Goal: Task Accomplishment & Management: Manage account settings

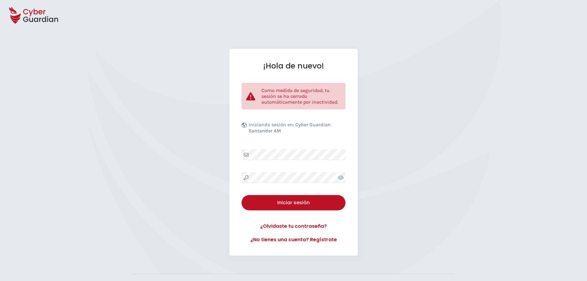
drag, startPoint x: 293, startPoint y: 203, endPoint x: 261, endPoint y: 184, distance: 37.1
click at [293, 203] on div "Iniciar sesión" at bounding box center [293, 202] width 95 height 7
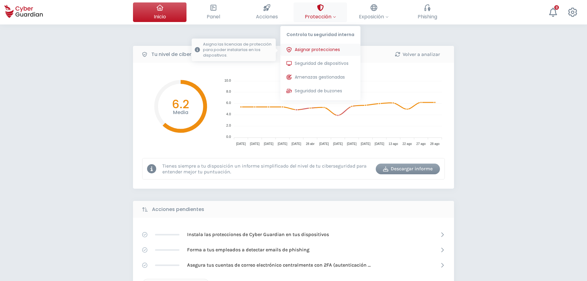
click at [332, 46] on button "Asignar protecciones Asigna las licencias de protección para poder instalarlas …" at bounding box center [320, 50] width 80 height 12
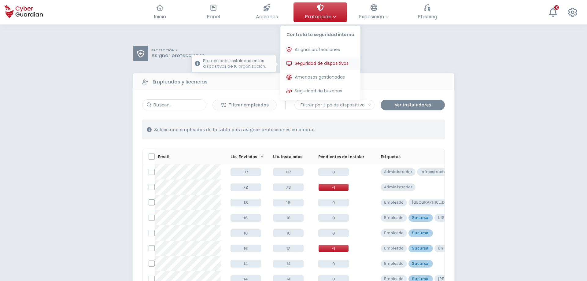
click at [337, 65] on span "Seguridad de dispositivos" at bounding box center [322, 63] width 54 height 6
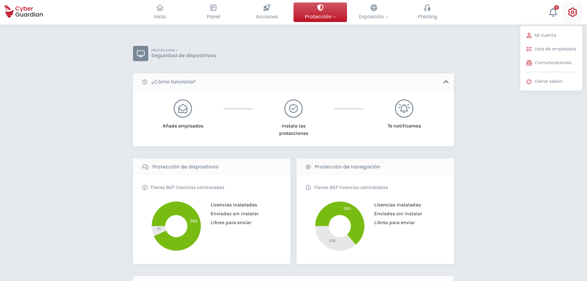
click at [575, 14] on icon at bounding box center [572, 12] width 9 height 9
click at [550, 38] on span "Mi cuenta" at bounding box center [545, 35] width 21 height 6
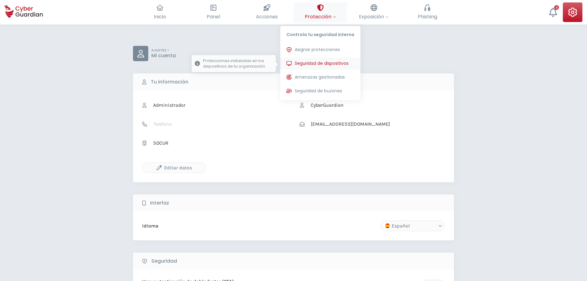
click at [332, 69] on button "Seguridad de dispositivos Protecciones instaladas en los dispositivos de tu org…" at bounding box center [320, 63] width 80 height 12
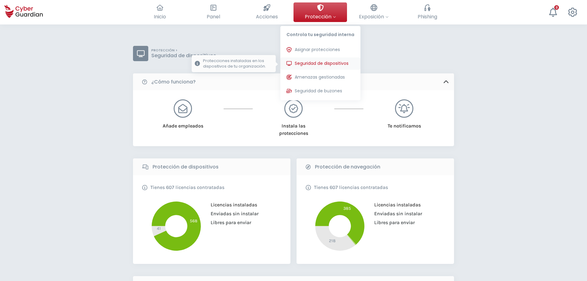
click at [334, 65] on span "Seguridad de dispositivos" at bounding box center [322, 63] width 54 height 6
click at [322, 60] on button "Seguridad de dispositivos Protecciones instaladas en los dispositivos de tu org…" at bounding box center [320, 63] width 80 height 12
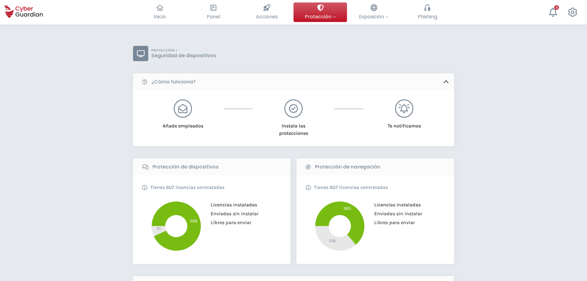
click at [404, 61] on div "PROTECCIÓN > Seguridad de dispositivos" at bounding box center [293, 53] width 321 height 15
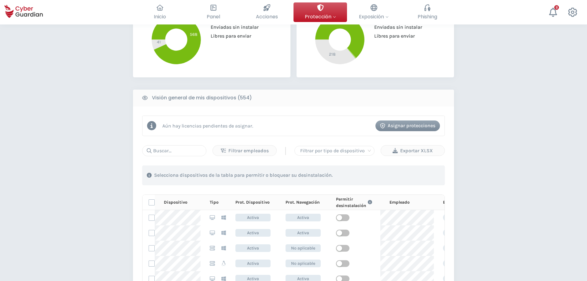
scroll to position [187, 0]
click at [173, 145] on input "text" at bounding box center [174, 150] width 64 height 11
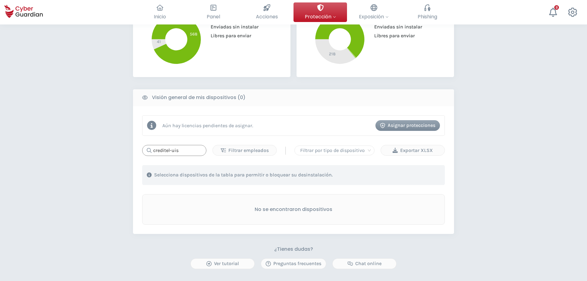
type input "creditel-uis"
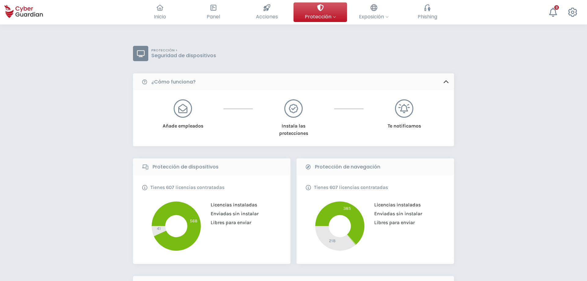
scroll to position [156, 0]
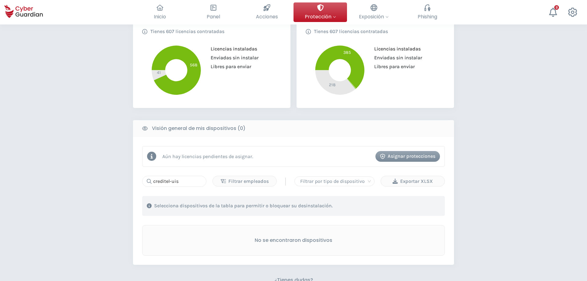
click at [83, 189] on div "PROTECCIÓN > Seguridad de dispositivos ¿Cómo funciona? Añade empleados Instala …" at bounding box center [293, 132] width 587 height 527
click at [394, 156] on div "Asignar protecciones" at bounding box center [407, 155] width 55 height 7
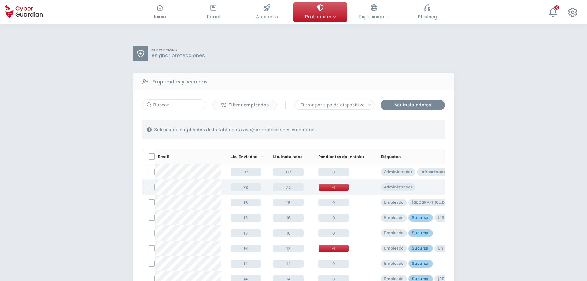
click at [151, 185] on label at bounding box center [152, 187] width 6 height 6
click at [149, 185] on input "checkbox" at bounding box center [149, 187] width 0 height 6
click at [398, 134] on button "Asignar protecciones" at bounding box center [407, 129] width 65 height 11
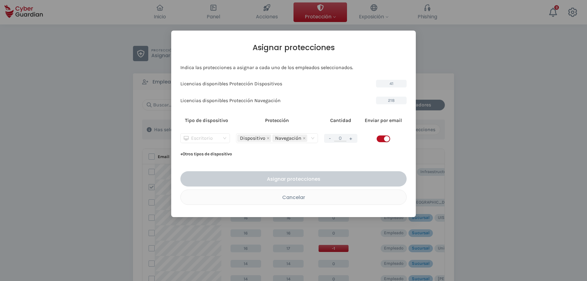
click at [220, 137] on div "Escritorio" at bounding box center [202, 138] width 37 height 9
click at [205, 160] on div "Servidor" at bounding box center [204, 160] width 39 height 7
click at [343, 138] on input "0" at bounding box center [340, 138] width 12 height 6
drag, startPoint x: 340, startPoint y: 139, endPoint x: 345, endPoint y: 139, distance: 5.5
click at [345, 139] on input "0" at bounding box center [340, 138] width 12 height 6
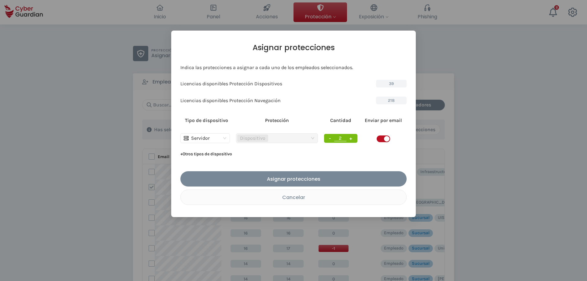
type input "2"
click at [380, 136] on span "button" at bounding box center [383, 138] width 13 height 7
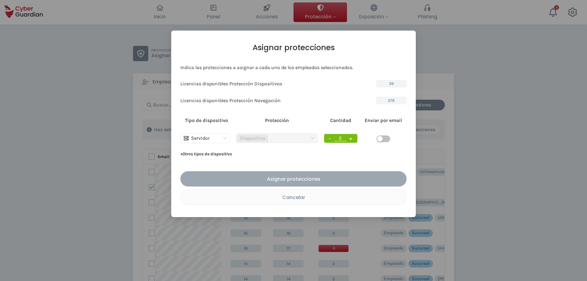
click at [288, 175] on button "Asignar protecciones" at bounding box center [293, 178] width 226 height 15
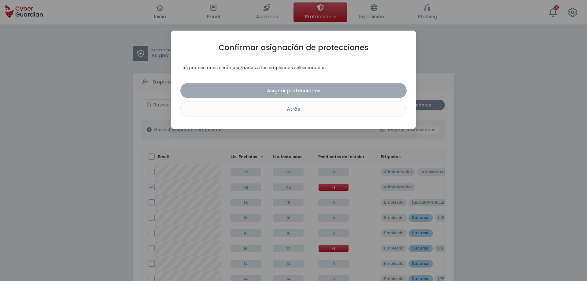
click at [296, 89] on div "Asignar protecciones" at bounding box center [293, 91] width 217 height 8
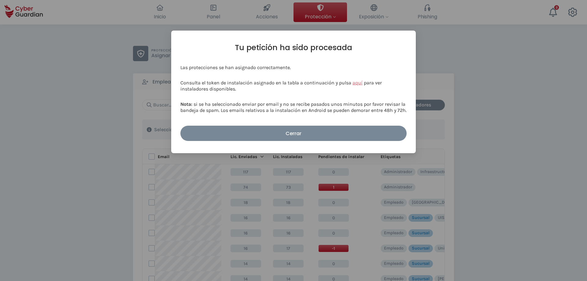
click at [354, 83] on button "aquí" at bounding box center [357, 83] width 10 height 6
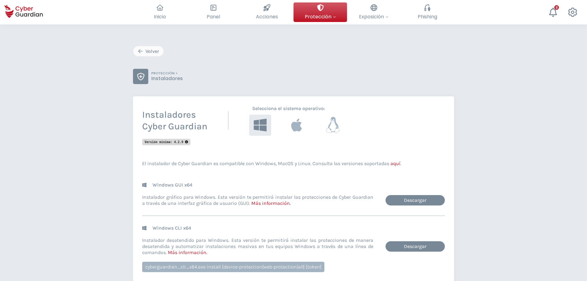
click at [334, 128] on icon at bounding box center [333, 125] width 14 height 16
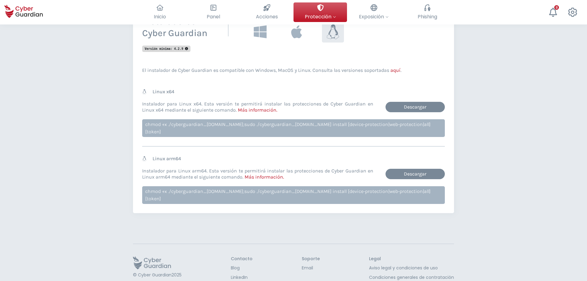
scroll to position [94, 0]
click at [237, 122] on div "chmod +x ./cyberguardian_x64.run;sudo ./cyberguardian_x64.run install [device-p…" at bounding box center [293, 128] width 303 height 18
click at [412, 107] on link "Descargar" at bounding box center [414, 106] width 59 height 10
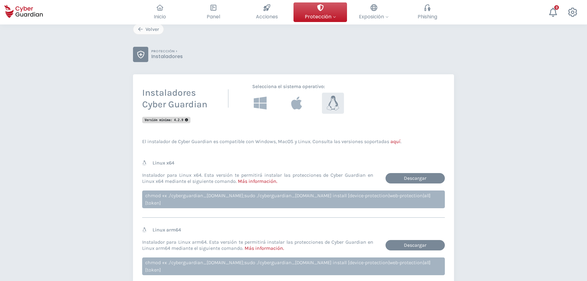
scroll to position [0, 0]
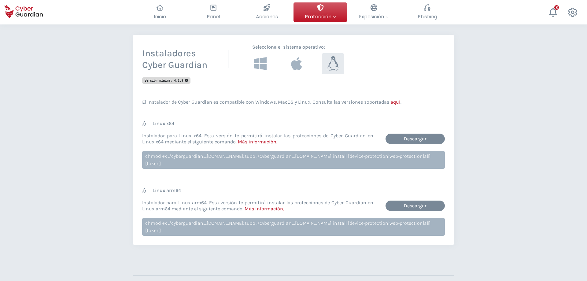
click at [301, 154] on div "chmod +x ./cyberguardian_x64.run;sudo ./cyberguardian_x64.run install [device-p…" at bounding box center [293, 160] width 303 height 18
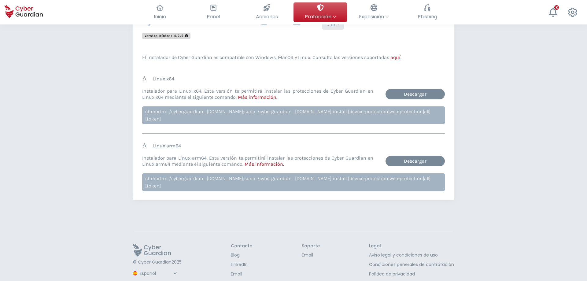
scroll to position [0, 0]
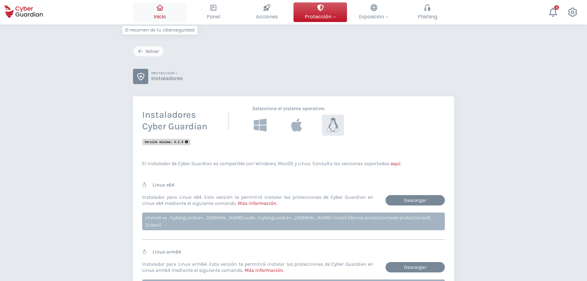
click at [158, 14] on span "Inicio" at bounding box center [160, 17] width 12 height 8
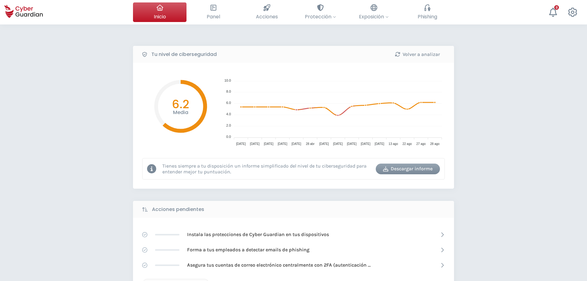
drag, startPoint x: 77, startPoint y: 64, endPoint x: 65, endPoint y: 4, distance: 62.0
click at [77, 66] on div "Tu nivel de ciberseguridad Volver a analizar Media 6.2 10.0 10.0 8.0 8.0 6.0 6.…" at bounding box center [293, 271] width 587 height 495
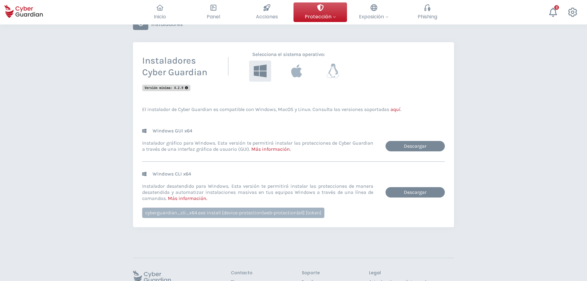
scroll to position [96, 0]
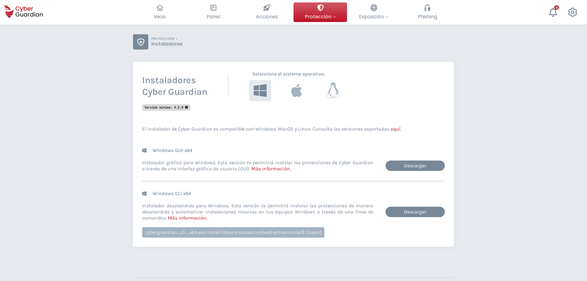
click at [333, 82] on button at bounding box center [333, 90] width 24 height 23
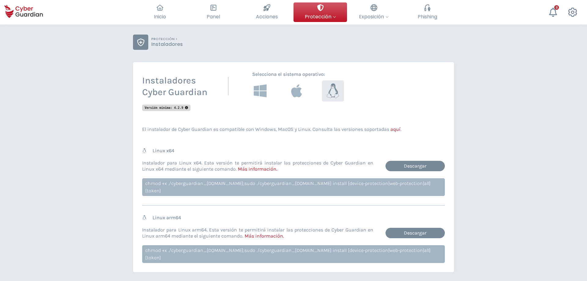
scroll to position [34, 0]
click at [503, 123] on div "Volver PROTECCIÓN > Instaladores Instaladores Cyber Guardian Selecciona el sist…" at bounding box center [293, 179] width 587 height 377
click at [277, 13] on button "Acciones Complétalas para mejorar tu ciberseguridad" at bounding box center [266, 12] width 53 height 20
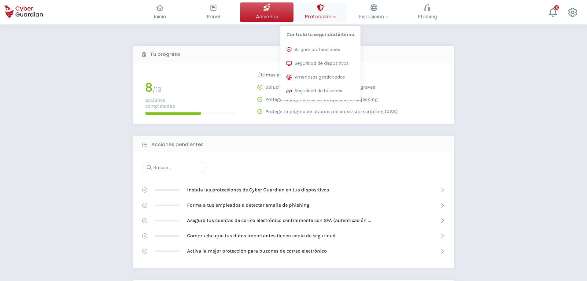
click at [297, 13] on button "Protección Controla tu seguridad interna Asignar protecciones Asigna las licenc…" at bounding box center [319, 12] width 53 height 20
click at [312, 64] on span "Seguridad de dispositivos" at bounding box center [322, 63] width 54 height 6
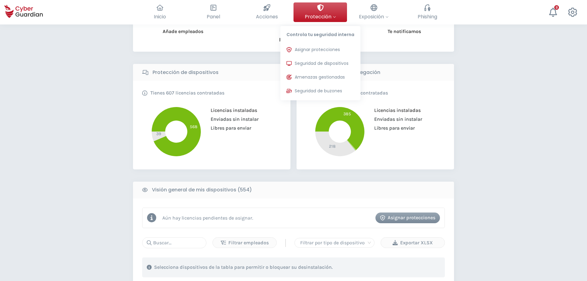
click at [331, 18] on span "Protección" at bounding box center [320, 17] width 31 height 8
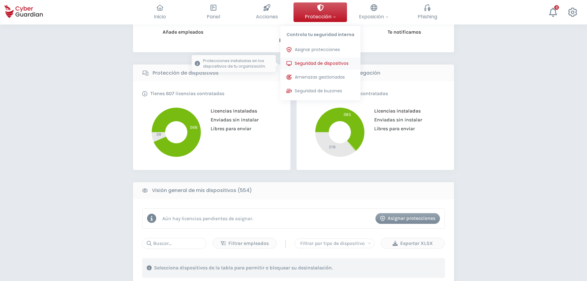
scroll to position [94, 0]
click at [334, 49] on span "Asignar protecciones" at bounding box center [317, 49] width 45 height 6
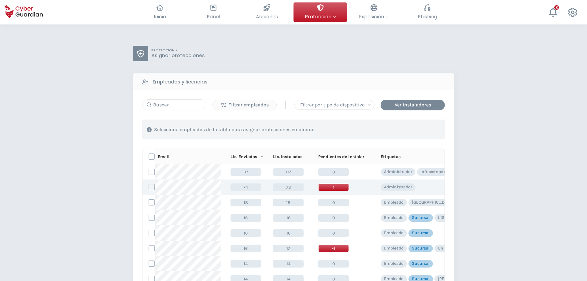
click at [290, 188] on span "73" at bounding box center [288, 187] width 31 height 8
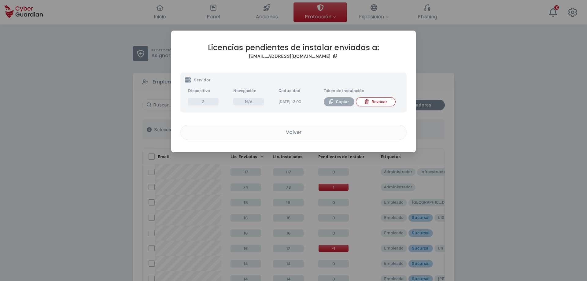
click at [346, 102] on div "Copiar" at bounding box center [338, 101] width 21 height 7
drag, startPoint x: 504, startPoint y: 43, endPoint x: 492, endPoint y: 46, distance: 12.7
click at [504, 43] on div "Licencias pendientes de instalar enviadas a: cyberguardian@creditel.com.uy Serv…" at bounding box center [293, 140] width 587 height 281
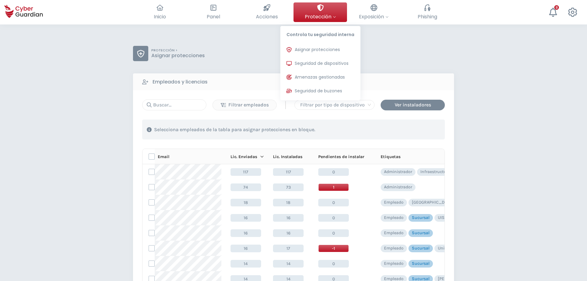
click at [328, 14] on span "Protección" at bounding box center [320, 17] width 31 height 8
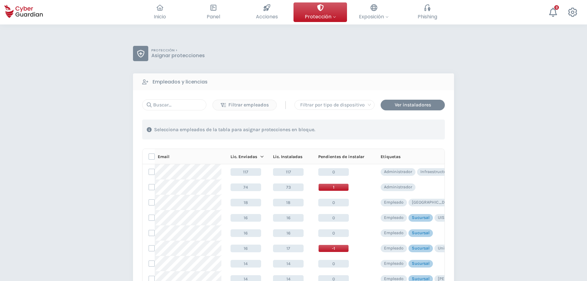
click at [462, 108] on div "PROTECCIÓN > Asignar protecciones Empleados y licencias Filtrar empleados | Fil…" at bounding box center [293, 240] width 587 height 433
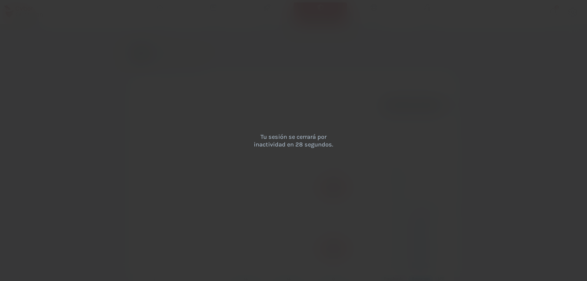
click at [426, 221] on div "Tu sesión se cerrará por inactividad en 28 segundos." at bounding box center [293, 140] width 587 height 281
click at [416, 211] on div "Tu sesión se cerrará por inactividad en 28 segundos." at bounding box center [293, 140] width 587 height 281
click at [376, 192] on div "Tu sesión se cerrará por inactividad en 26 segundos." at bounding box center [293, 140] width 587 height 281
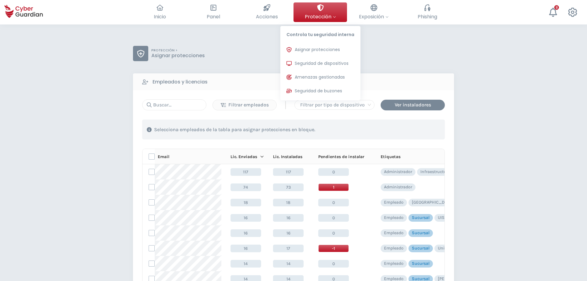
click at [314, 13] on span "Protección" at bounding box center [320, 17] width 31 height 8
click at [325, 63] on span "Seguridad de dispositivos" at bounding box center [322, 63] width 54 height 6
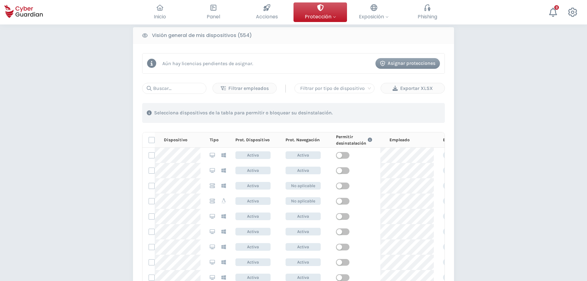
scroll to position [249, 0]
click at [179, 87] on input "text" at bounding box center [174, 88] width 64 height 11
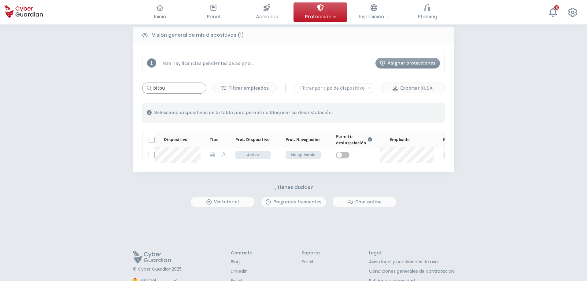
type input "bitbu"
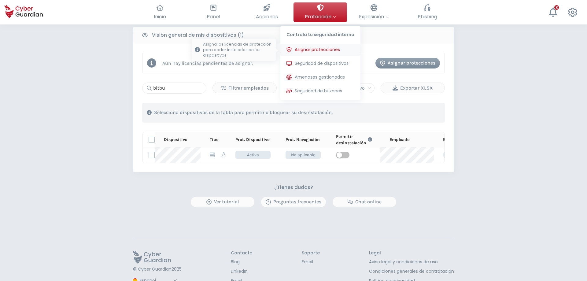
click at [335, 48] on span "Asignar protecciones" at bounding box center [317, 49] width 45 height 6
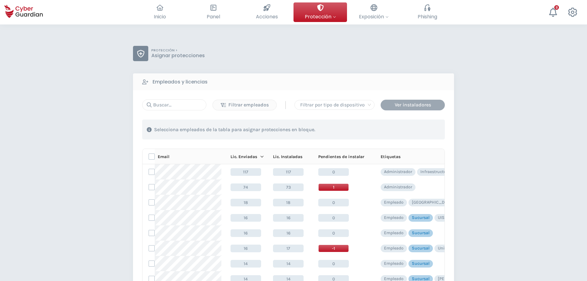
click at [428, 102] on div "Ver instaladores" at bounding box center [412, 104] width 55 height 7
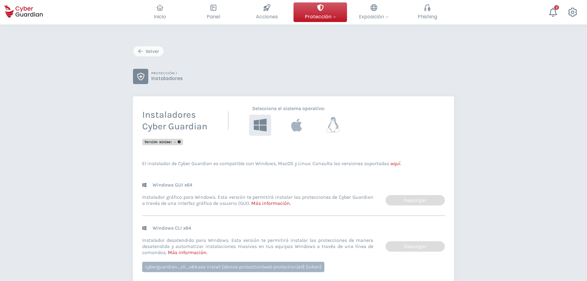
click at [338, 121] on icon at bounding box center [333, 125] width 14 height 16
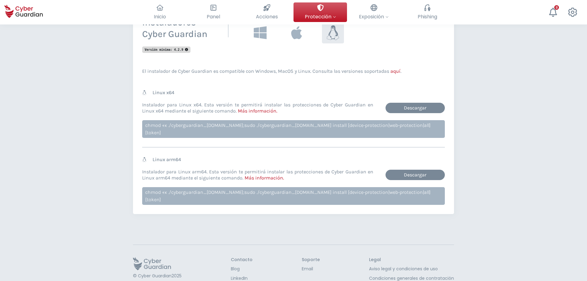
scroll to position [93, 0]
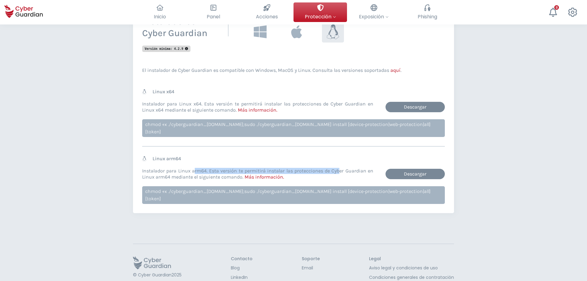
drag, startPoint x: 195, startPoint y: 164, endPoint x: 340, endPoint y: 163, distance: 145.2
click at [340, 168] on p "Instalador para Linux arm64. Esta versión te permitirá instalar las proteccione…" at bounding box center [257, 174] width 231 height 12
click at [298, 142] on div "Linux x64 Instalador para Linux x64. Esta versión te permitirá instalar las pro…" at bounding box center [293, 146] width 303 height 115
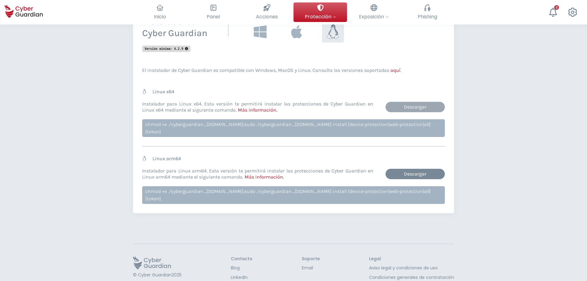
click at [404, 105] on link "Descargar" at bounding box center [414, 107] width 59 height 10
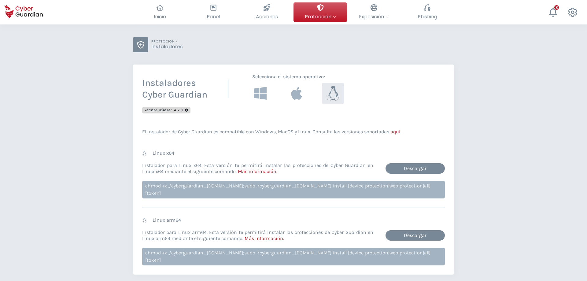
scroll to position [31, 0]
click at [129, 242] on div "Volver PROTECCIÓN > Instaladores Instaladores Cyber Guardian Selecciona el sist…" at bounding box center [293, 181] width 587 height 377
click at [483, 254] on div "Volver PROTECCIÓN > Instaladores Instaladores Cyber Guardian Selecciona el sist…" at bounding box center [293, 181] width 587 height 377
click at [380, 179] on div "Linux x64 Instalador para Linux x64. Esta versión te permitirá instalar las pro…" at bounding box center [293, 179] width 303 height 58
click at [380, 183] on div "chmod +x ./cyberguardian_x64.run;sudo ./cyberguardian_x64.run install [device-p…" at bounding box center [293, 190] width 303 height 18
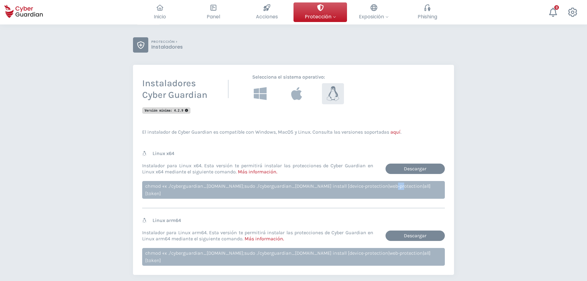
click at [380, 183] on div "chmod +x ./cyberguardian_x64.run;sudo ./cyberguardian_x64.run install [device-p…" at bounding box center [293, 190] width 303 height 18
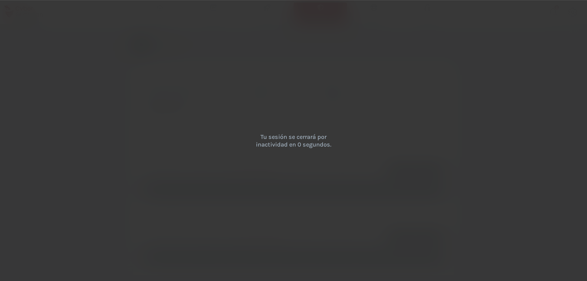
click at [375, 189] on div "Tu sesión se cerrará por inactividad en 0 segundos." at bounding box center [293, 140] width 587 height 281
click at [291, 78] on div "Tu sesión se cerrará por inactividad en 0 segundos." at bounding box center [293, 140] width 587 height 281
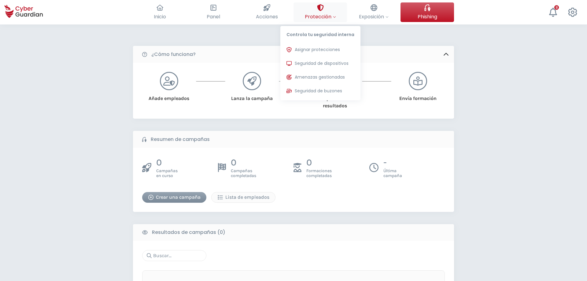
click at [318, 13] on span "Protección" at bounding box center [320, 17] width 31 height 8
click at [327, 49] on span "Asignar protecciones" at bounding box center [317, 49] width 45 height 6
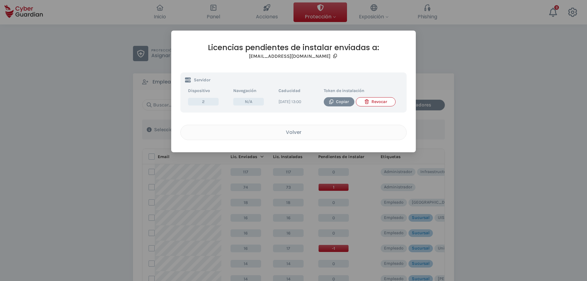
click at [206, 93] on th "Dispositivo" at bounding box center [207, 91] width 45 height 10
click at [330, 102] on icon "button" at bounding box center [331, 101] width 5 height 5
click at [404, 70] on div "Licencias pendientes de instalar enviadas a: cyberguardian@creditel.com.uy Serv…" at bounding box center [293, 91] width 226 height 97
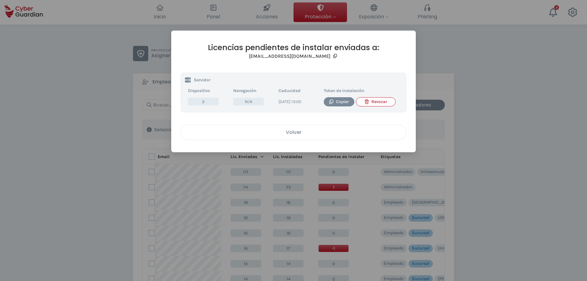
click at [338, 136] on div "Volver" at bounding box center [293, 132] width 216 height 8
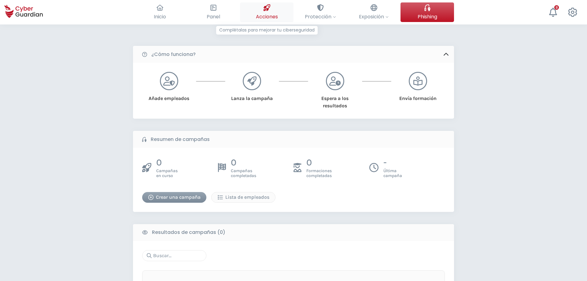
click at [272, 15] on span "Acciones" at bounding box center [267, 17] width 22 height 8
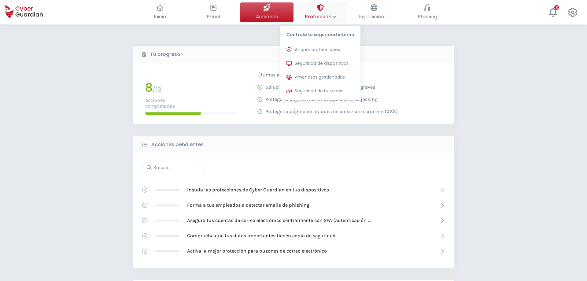
click at [320, 18] on span "Protección" at bounding box center [320, 17] width 31 height 8
click at [334, 66] on span "Seguridad de dispositivos" at bounding box center [322, 63] width 54 height 6
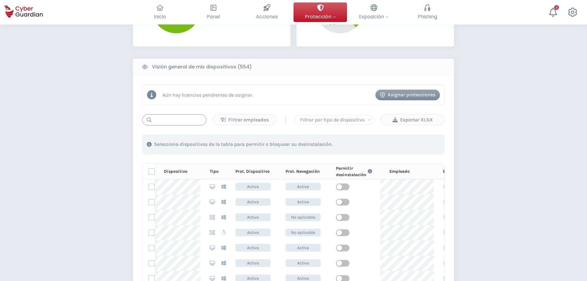
scroll to position [218, 0]
click at [175, 122] on input "text" at bounding box center [174, 119] width 64 height 11
type input "d"
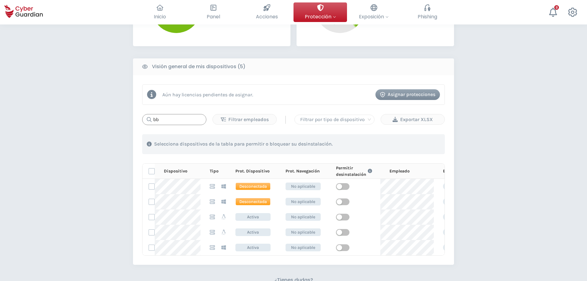
type input "b"
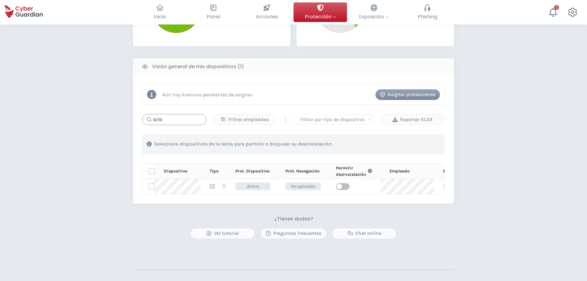
type input "bitb"
click at [77, 180] on div "PROTECCIÓN > Seguridad de dispositivos ¿Cómo funciona? Añade empleados Instala …" at bounding box center [293, 70] width 587 height 527
click at [193, 119] on input "bitb" at bounding box center [174, 119] width 64 height 11
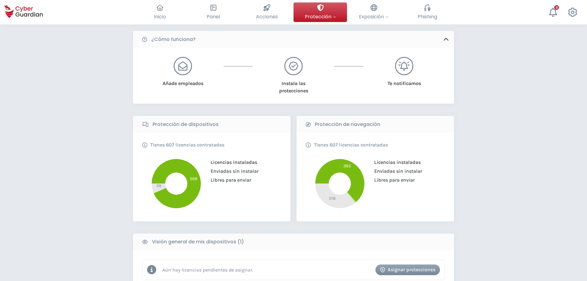
scroll to position [0, 0]
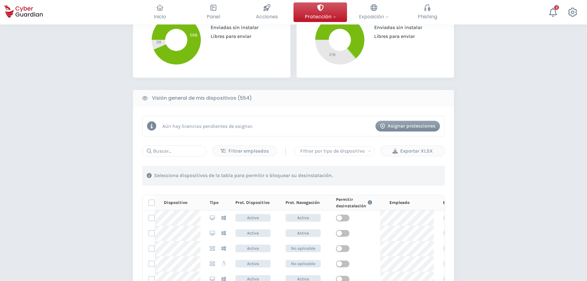
scroll to position [186, 0]
click at [170, 149] on input "text" at bounding box center [174, 150] width 64 height 11
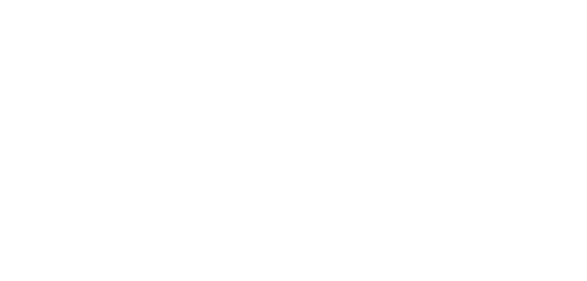
click at [211, 130] on body "Centro de preferencia de la privacidad Centro de preferencia de la privacidad S…" at bounding box center [293, 140] width 587 height 281
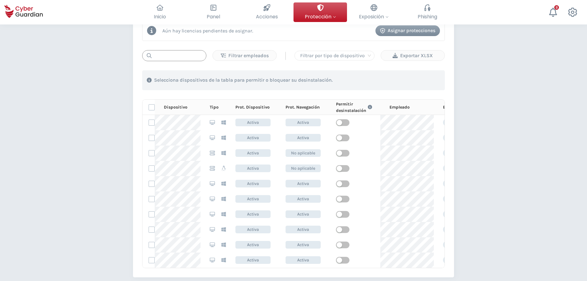
click at [179, 54] on input "text" at bounding box center [174, 55] width 64 height 11
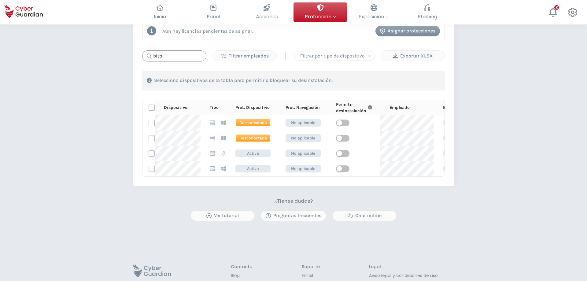
scroll to position [271, 0]
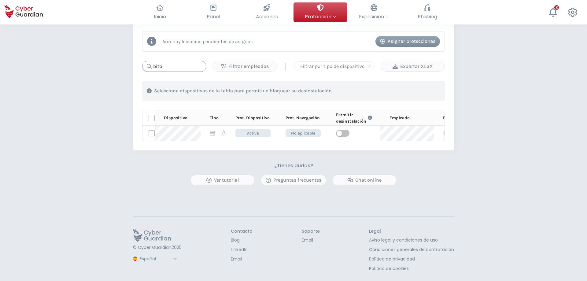
type input "bitb"
click at [102, 136] on div "PROTECCIÓN > Seguridad de dispositivos ¿Cómo funciona? Añade empleados Instala …" at bounding box center [293, 17] width 587 height 527
click at [173, 70] on input "bitb" at bounding box center [174, 66] width 64 height 11
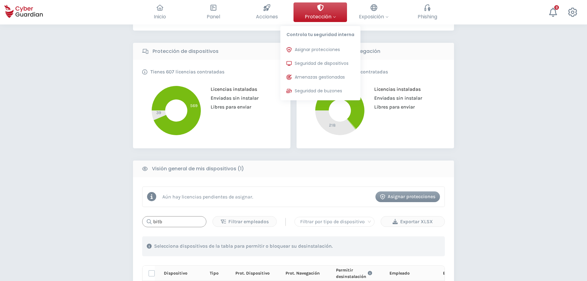
scroll to position [115, 0]
click at [333, 62] on span "Seguridad de dispositivos" at bounding box center [322, 63] width 54 height 6
click at [339, 64] on span "Seguridad de dispositivos" at bounding box center [322, 63] width 54 height 6
click at [333, 50] on span "Asignar protecciones" at bounding box center [317, 49] width 45 height 6
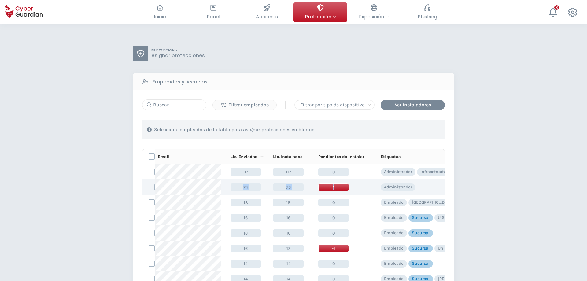
drag, startPoint x: 360, startPoint y: 190, endPoint x: 230, endPoint y: 182, distance: 129.8
click at [230, 182] on tr "74 73 1 Administrador" at bounding box center [333, 186] width 382 height 15
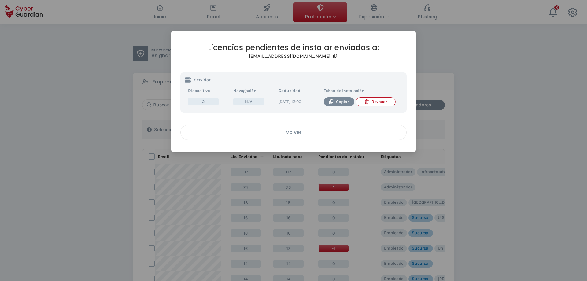
click at [299, 140] on button "Volver" at bounding box center [293, 132] width 226 height 15
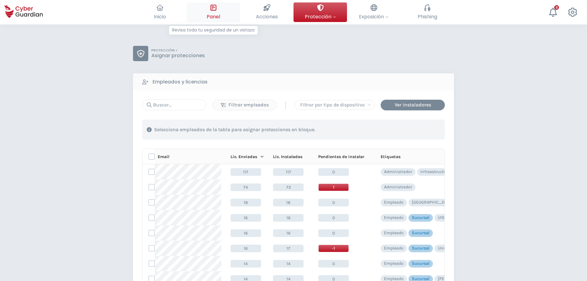
click at [208, 13] on span "Panel" at bounding box center [213, 17] width 13 height 8
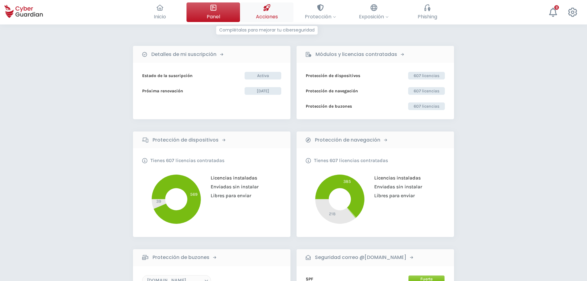
click at [259, 9] on button "Acciones Complétalas para mejorar tu ciberseguridad" at bounding box center [266, 12] width 53 height 20
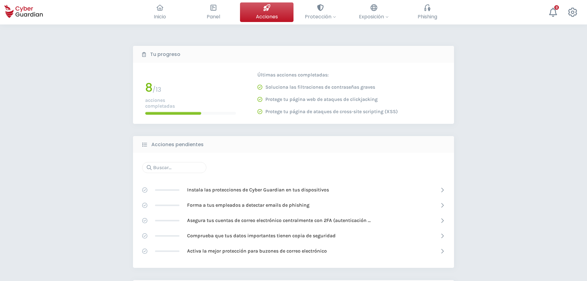
click at [574, 22] on div "Inicio El resumen de tu ciberseguridad Panel Revisa toda tu seguridad de un vis…" at bounding box center [293, 12] width 587 height 24
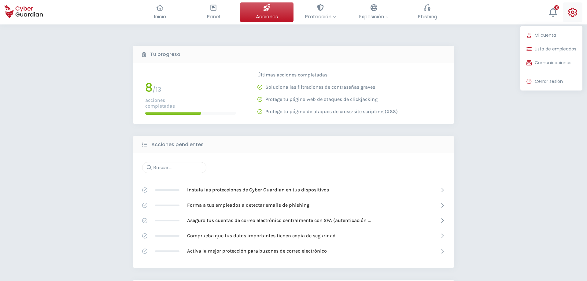
click at [575, 19] on div at bounding box center [572, 12] width 9 height 20
click at [556, 52] on button "Lista de empleados" at bounding box center [551, 49] width 62 height 12
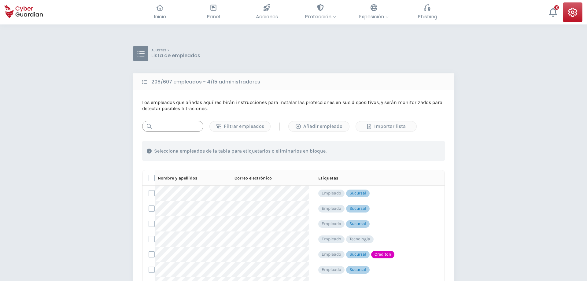
click at [164, 128] on input "text" at bounding box center [172, 126] width 61 height 11
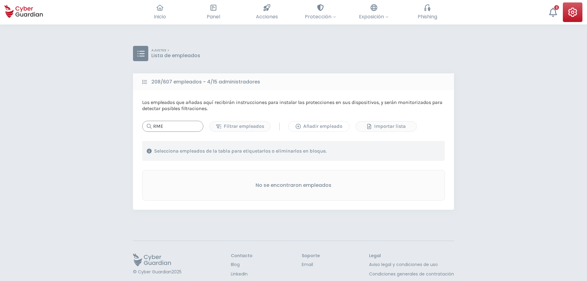
type input "RME"
click at [340, 127] on div "Añadir empleado" at bounding box center [318, 126] width 51 height 7
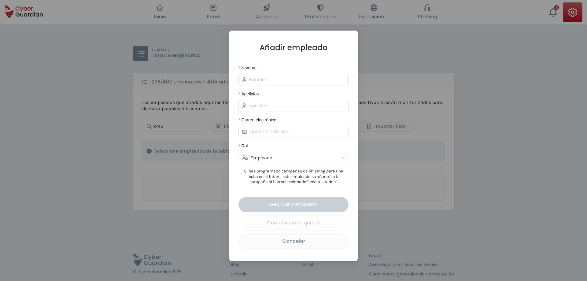
click at [313, 156] on div "Empleado" at bounding box center [291, 158] width 98 height 12
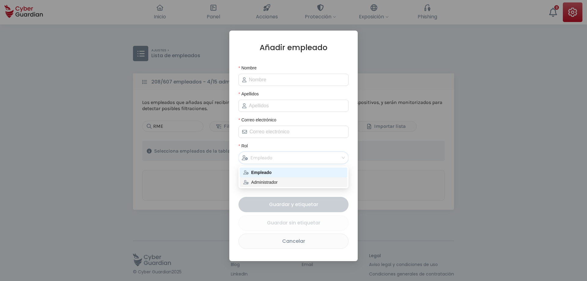
click at [297, 182] on div "Administrador" at bounding box center [293, 182] width 100 height 7
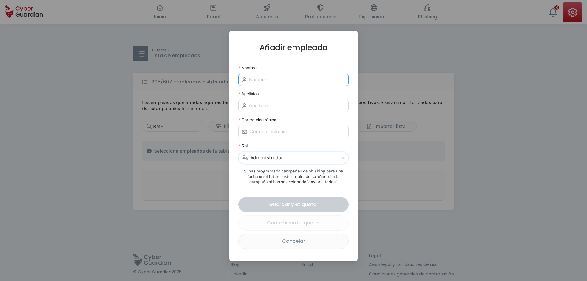
click at [293, 86] on span at bounding box center [293, 80] width 110 height 12
type input "r"
type input "Rafael"
type input "Mendez"
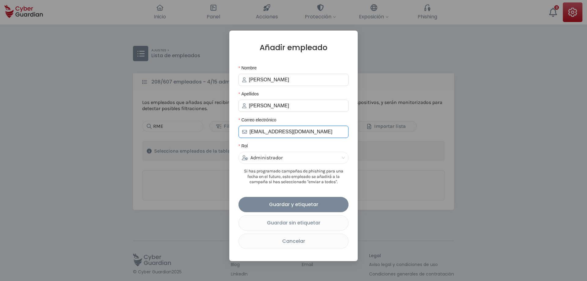
drag, startPoint x: 304, startPoint y: 133, endPoint x: 216, endPoint y: 127, distance: 88.2
click at [249, 128] on input "rmendez@f1rst.com.uy" at bounding box center [296, 131] width 95 height 7
click at [307, 145] on div "Rol" at bounding box center [293, 146] width 110 height 9
drag, startPoint x: 309, startPoint y: 134, endPoint x: 186, endPoint y: 128, distance: 123.6
click at [249, 128] on input "rmendez@f1rst.com.uy" at bounding box center [296, 131] width 95 height 7
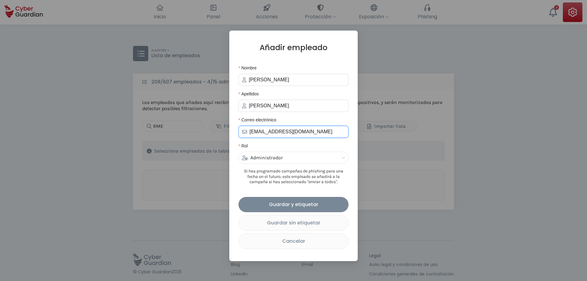
paste input "afael.mendez@f1rst"
type input "rafael.mendez@f1rst.uy"
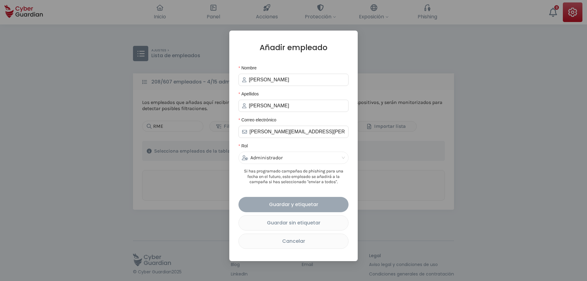
click at [308, 207] on div "Guardar y etiquetar" at bounding box center [293, 204] width 101 height 8
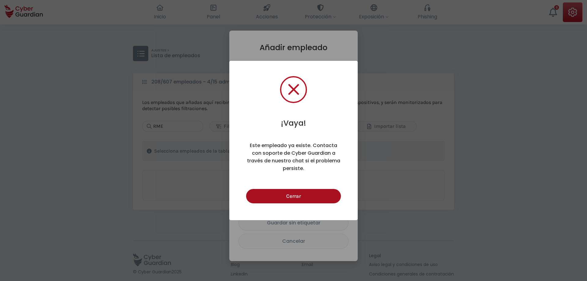
click at [270, 191] on button "Cerrar" at bounding box center [293, 196] width 94 height 14
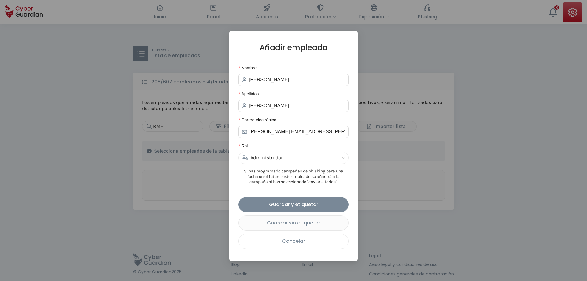
click at [300, 241] on div "Cancelar" at bounding box center [293, 241] width 100 height 8
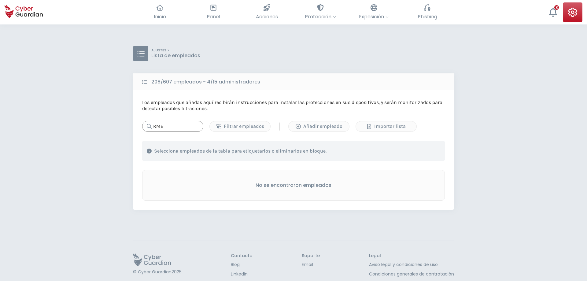
click at [183, 126] on input "RME" at bounding box center [172, 126] width 61 height 11
paste input "rafael.mendez@f1rst.uy"
type input "rafael.mendez@f1rst.uy"
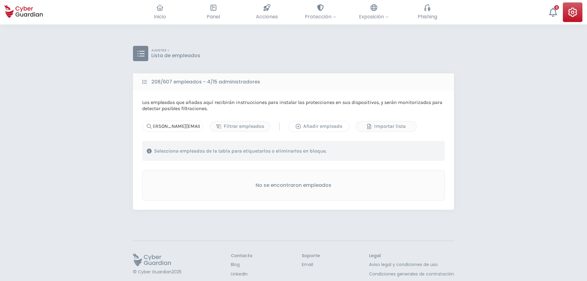
click at [328, 127] on div "Añadir empleado" at bounding box center [318, 126] width 51 height 7
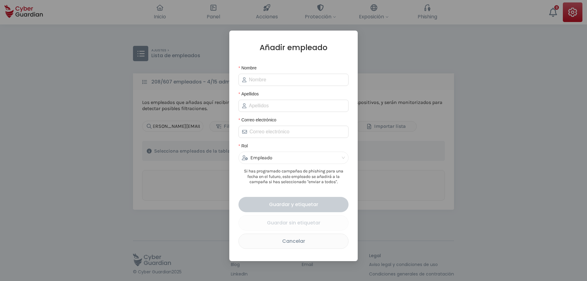
click at [280, 87] on form "Nombre Apellidos Correo electrónico Rol Empleado Si has programado campañas de …" at bounding box center [293, 156] width 110 height 184
click at [280, 81] on input "Nombre" at bounding box center [297, 79] width 96 height 7
type input "Rafa"
type input "Mendez"
click at [296, 135] on input "Correo electrónico" at bounding box center [296, 131] width 95 height 7
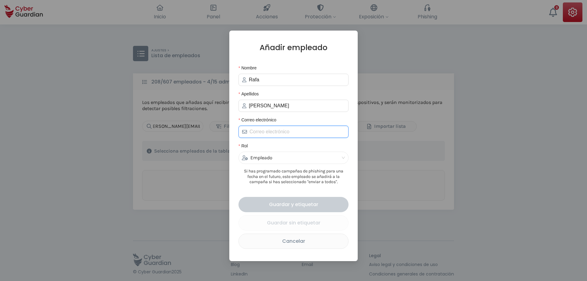
paste input "rafael.mendez@f1rst.uy"
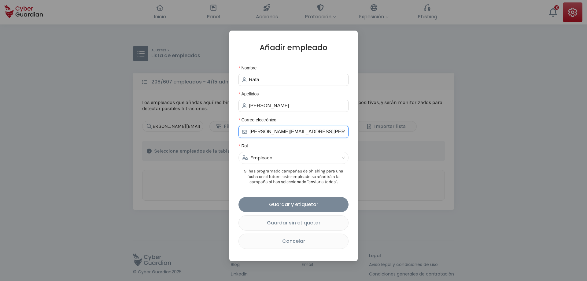
click at [286, 158] on div "Empleado" at bounding box center [291, 158] width 98 height 12
type input "rafael.mendez@f1rst.uy"
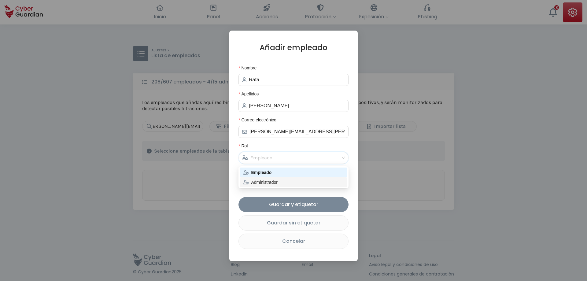
click at [273, 184] on div "Administrador" at bounding box center [293, 182] width 100 height 7
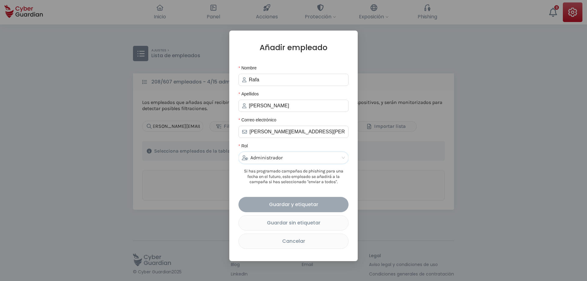
click at [309, 206] on div "Guardar y etiquetar" at bounding box center [293, 204] width 101 height 8
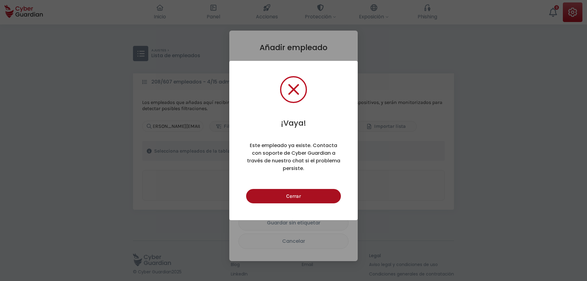
click at [315, 189] on button "Cerrar" at bounding box center [293, 196] width 94 height 14
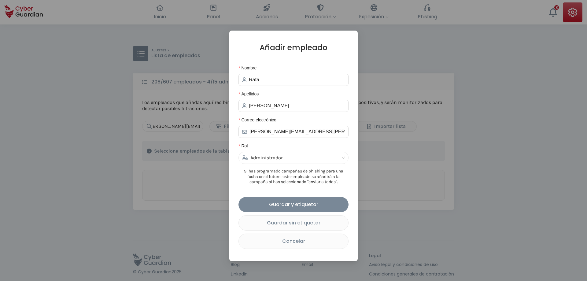
click at [388, 86] on div "Añadir empleado Nombre Rafa Apellidos Mendez Correo electrónico rafael.mendez@f…" at bounding box center [293, 140] width 587 height 281
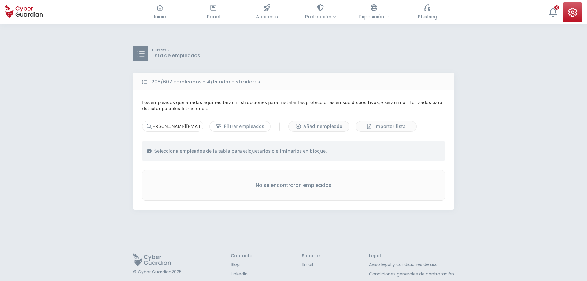
click at [254, 127] on div "Filtrar empleados" at bounding box center [239, 126] width 51 height 7
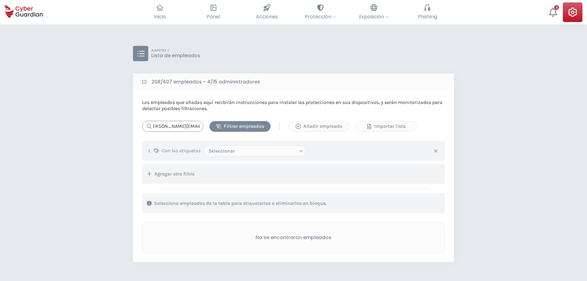
click at [181, 127] on input "rafael.mendez@f1rst.uy" at bounding box center [172, 126] width 61 height 11
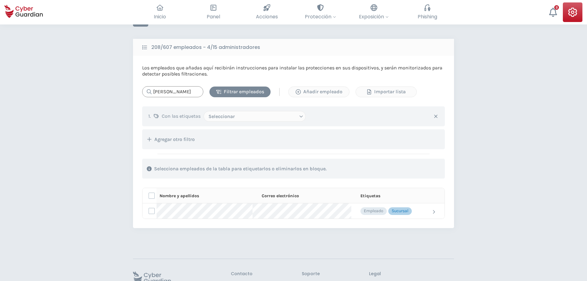
scroll to position [0, 0]
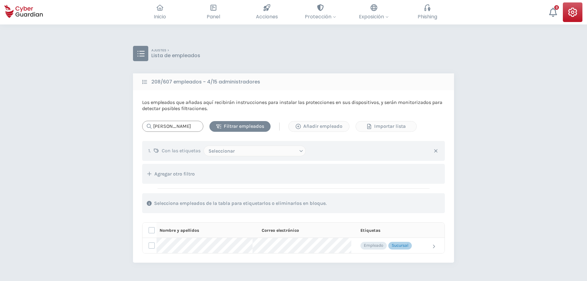
type input "mendez"
click at [204, 145] on select "Seleccionar Administrador Empleado Sin etiquetas Infraestructura Riesgo Marketi…" at bounding box center [255, 150] width 102 height 11
click at [167, 128] on input "mendez" at bounding box center [172, 126] width 61 height 11
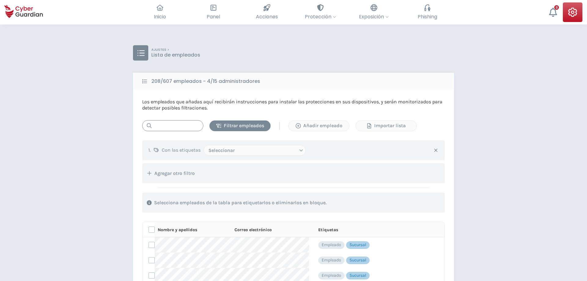
scroll to position [0, 0]
click at [171, 129] on input "text" at bounding box center [172, 125] width 61 height 11
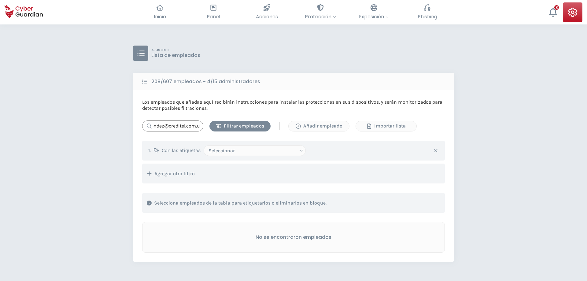
type input "rmendez@creditel.com.uy"
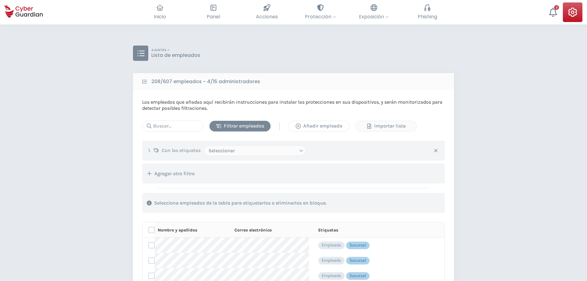
click at [312, 121] on button "Añadir empleado" at bounding box center [318, 126] width 61 height 11
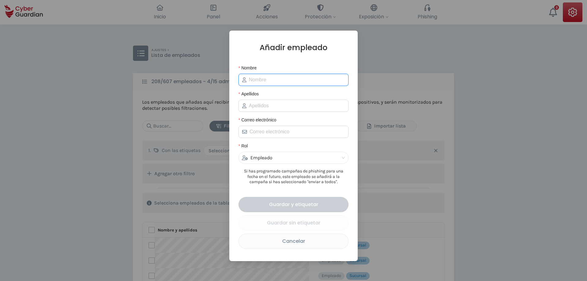
click at [277, 81] on input "Nombre" at bounding box center [297, 79] width 96 height 7
paste input "rmendez@creditel.com.uy"
type input "rmendez@creditel.com.uy"
type input "Rafael"
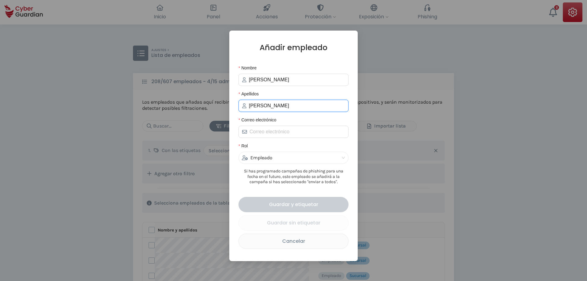
type input "Mendez"
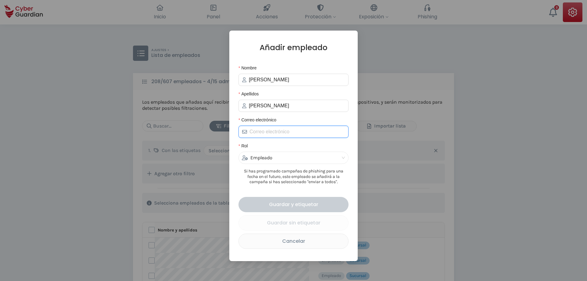
paste input "rmendez@creditel.com.uy"
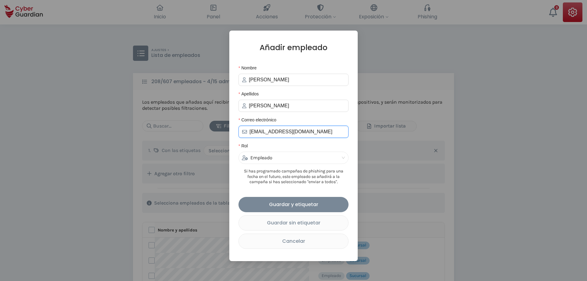
type input "rmendez@creditel.com.uy"
click at [316, 152] on div "Rol" at bounding box center [293, 146] width 110 height 9
click at [304, 159] on div "Empleado" at bounding box center [291, 158] width 98 height 12
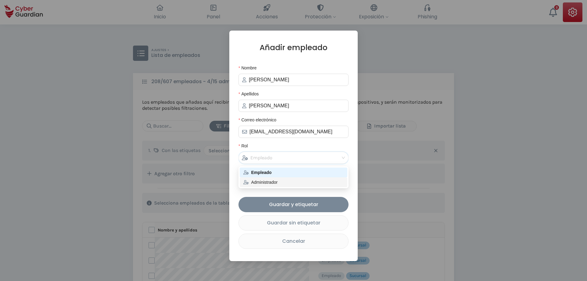
click at [265, 180] on div "Administrador" at bounding box center [293, 182] width 100 height 7
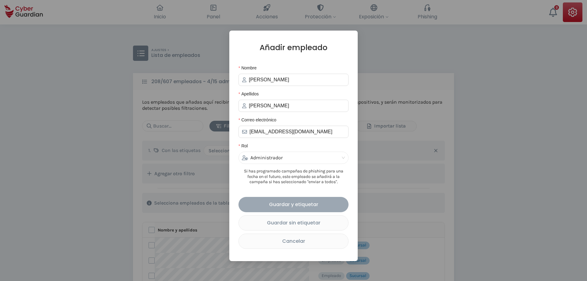
click at [297, 205] on div "Guardar y etiquetar" at bounding box center [293, 204] width 101 height 8
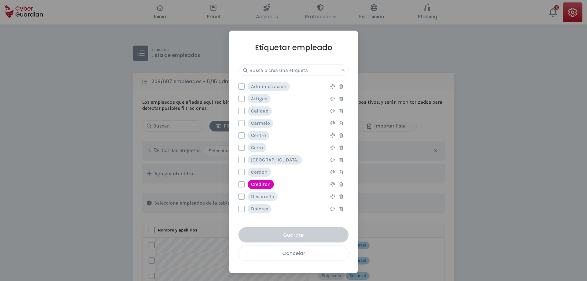
click at [300, 254] on div "Cancelar" at bounding box center [293, 253] width 100 height 8
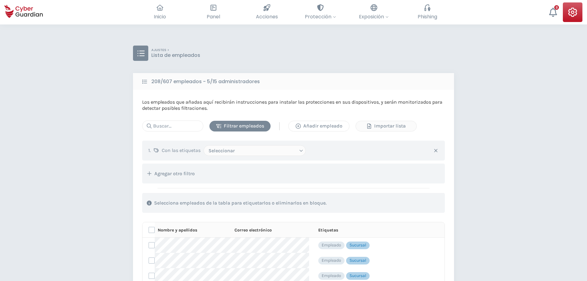
click at [297, 125] on icon "button" at bounding box center [298, 125] width 5 height 5
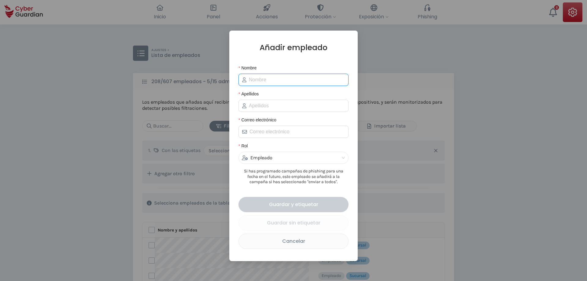
click at [270, 81] on input "Nombre" at bounding box center [297, 79] width 96 height 7
type input "Rafael"
type input "Mendez"
paste input "rmendez@creditel.com.uy"
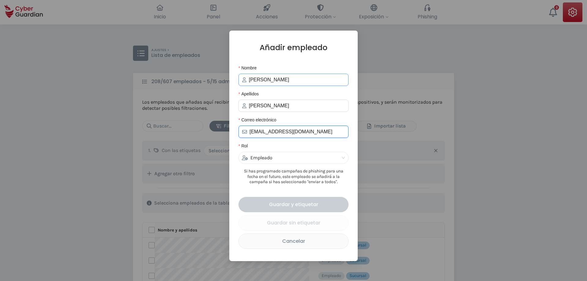
type input "rmendez@creditel.com.uy"
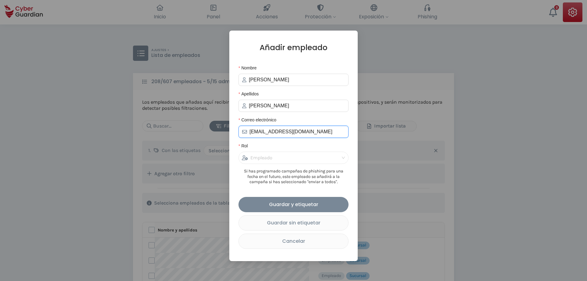
click at [286, 159] on div "Empleado" at bounding box center [291, 158] width 98 height 12
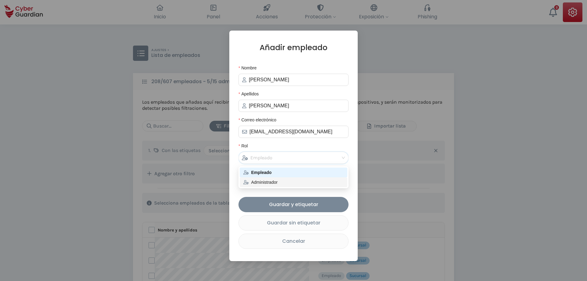
click at [279, 182] on div "Administrador" at bounding box center [293, 182] width 100 height 7
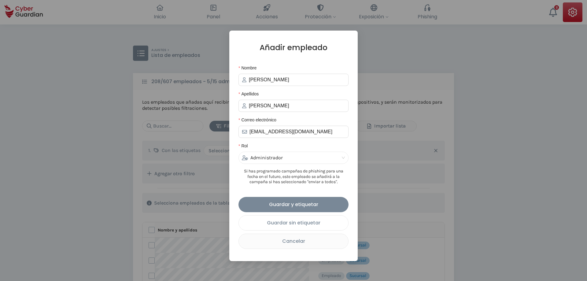
click at [311, 226] on div "Guardar sin etiquetar" at bounding box center [293, 223] width 100 height 8
